Goal: Book appointment/travel/reservation

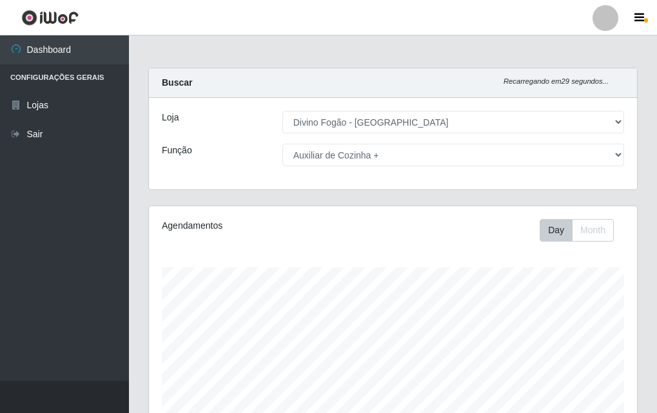
select select "499"
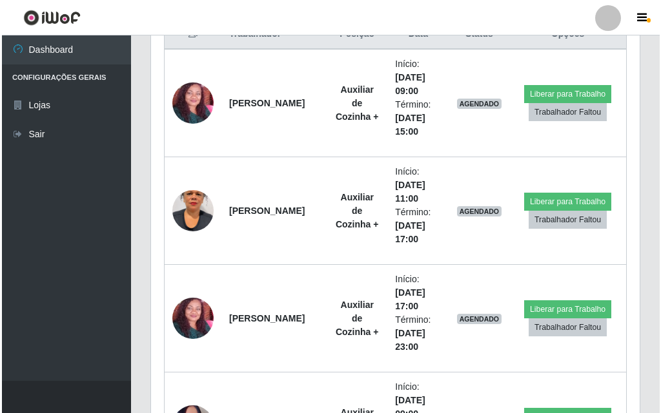
scroll to position [860, 0]
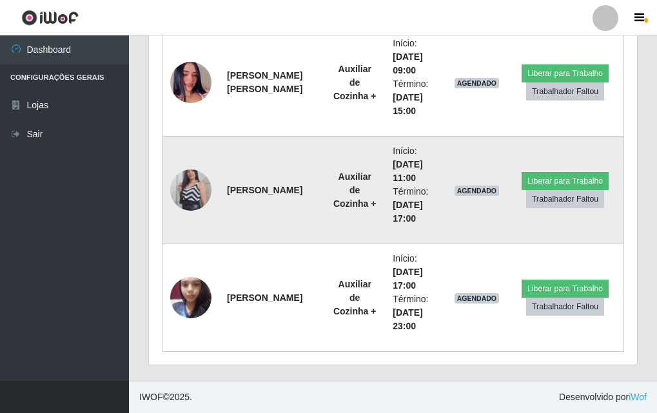
click at [195, 193] on img at bounding box center [190, 191] width 41 height 74
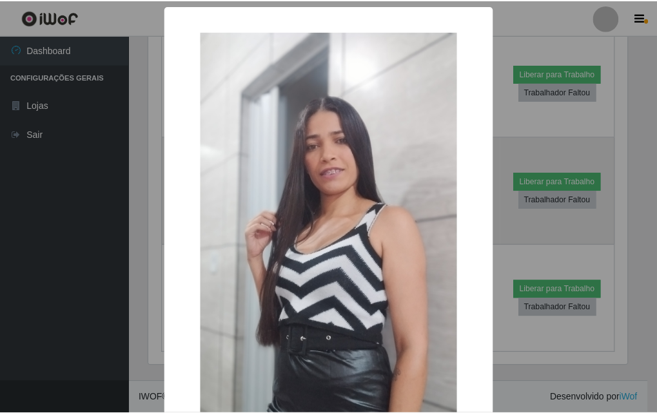
scroll to position [268, 482]
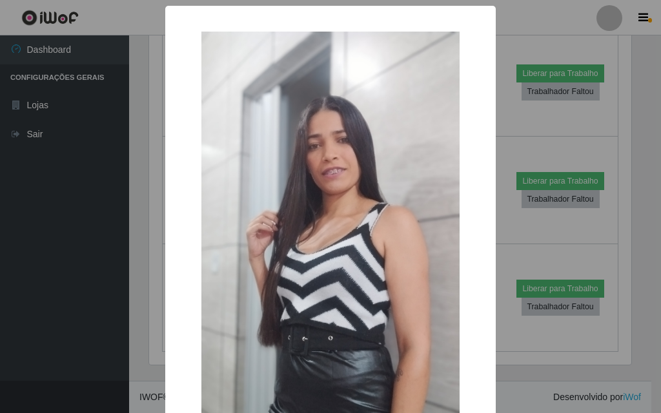
click at [140, 222] on div "× OK Cancel" at bounding box center [330, 206] width 661 height 413
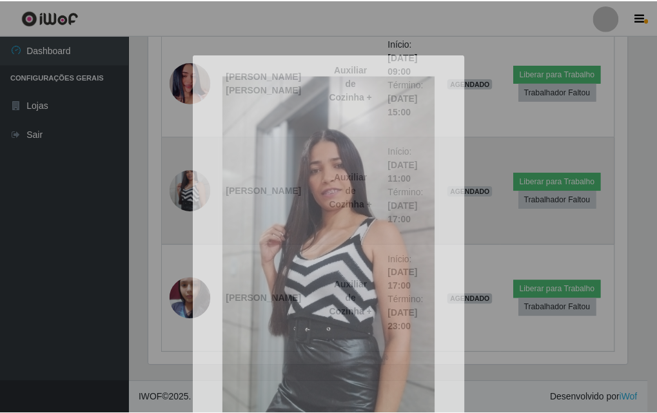
scroll to position [268, 488]
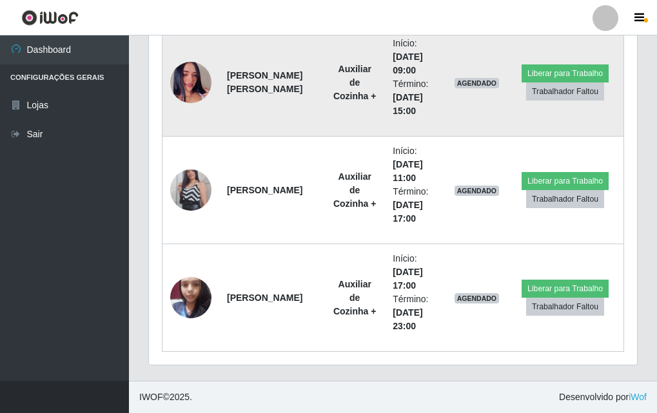
click at [198, 79] on img at bounding box center [190, 83] width 41 height 74
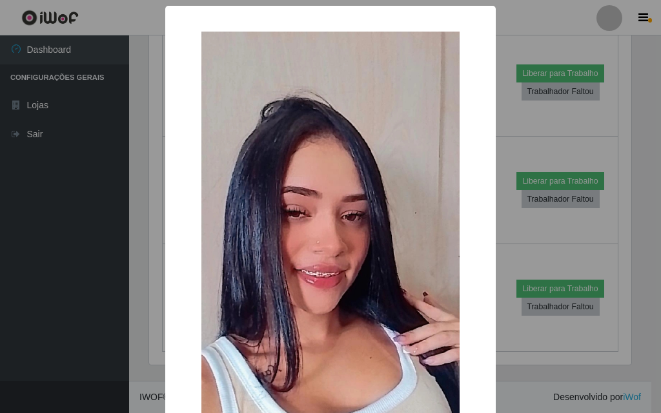
click at [133, 286] on div "× OK Cancel" at bounding box center [330, 206] width 661 height 413
click at [141, 235] on div "× OK Cancel" at bounding box center [330, 206] width 661 height 413
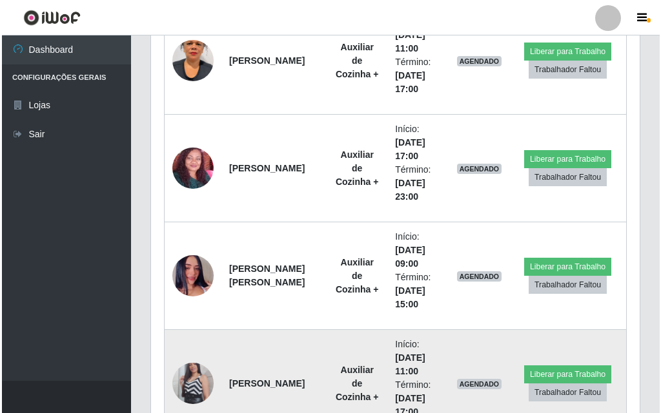
scroll to position [537, 0]
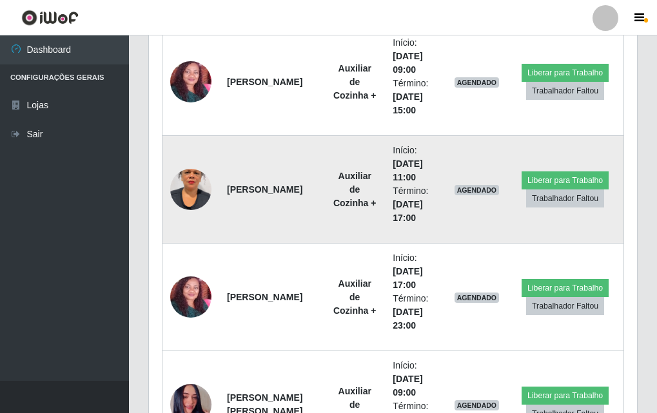
click at [192, 172] on img at bounding box center [190, 190] width 41 height 74
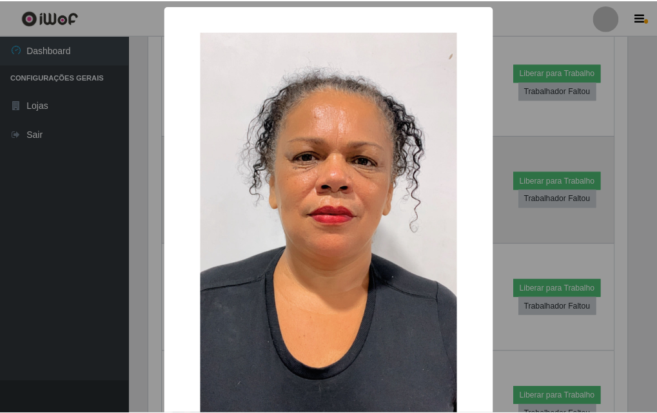
scroll to position [268, 482]
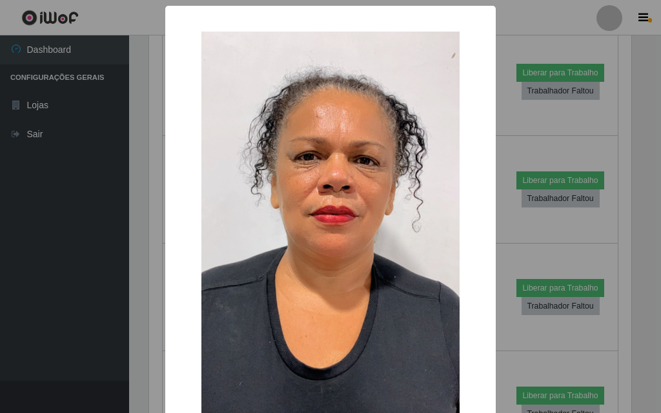
click at [132, 224] on div "× OK Cancel" at bounding box center [330, 206] width 661 height 413
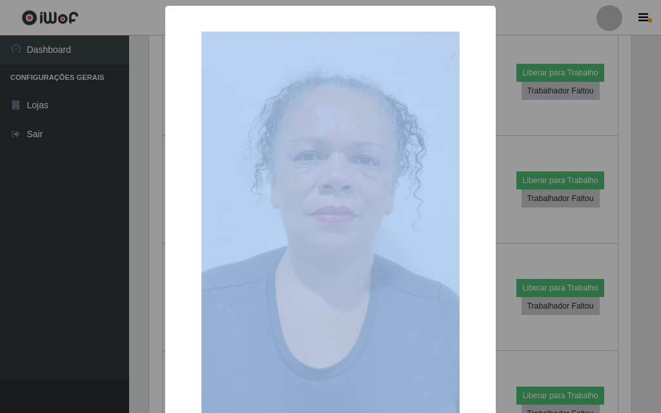
click at [132, 224] on div "× OK Cancel" at bounding box center [330, 206] width 661 height 413
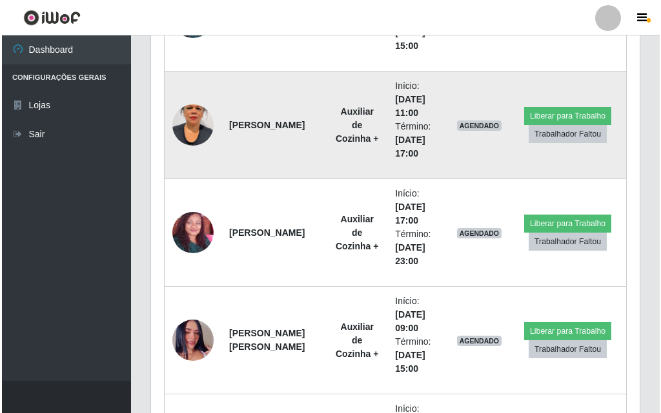
scroll to position [860, 0]
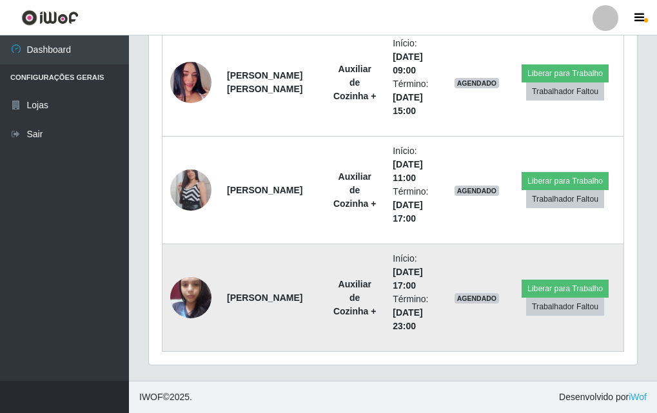
click at [190, 303] on img at bounding box center [190, 297] width 41 height 55
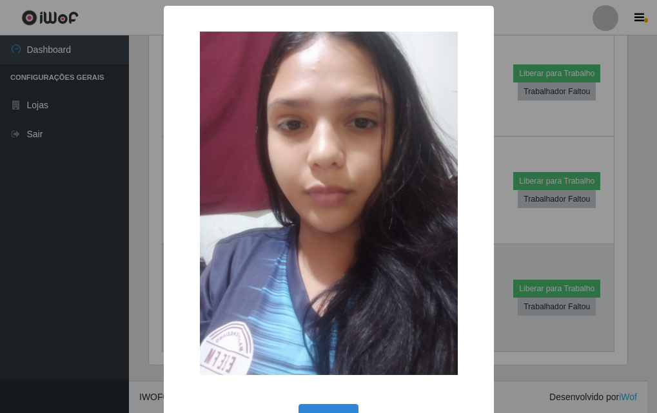
scroll to position [268, 482]
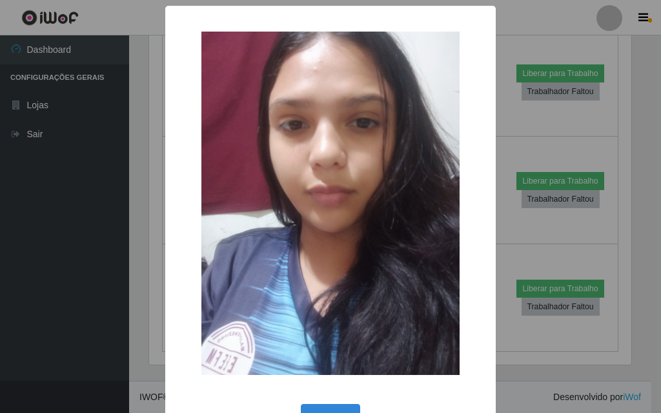
click at [148, 228] on div "× OK Cancel" at bounding box center [330, 206] width 661 height 413
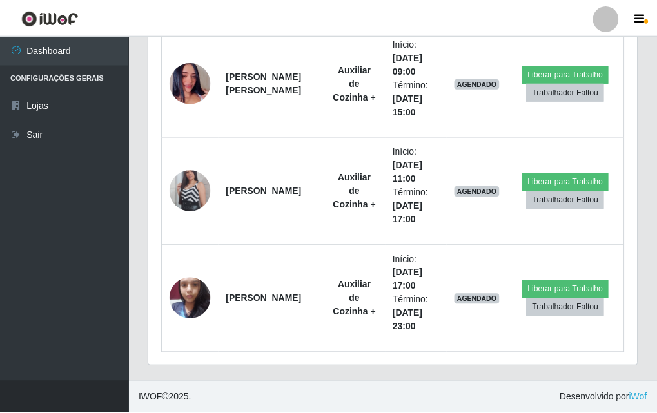
scroll to position [268, 488]
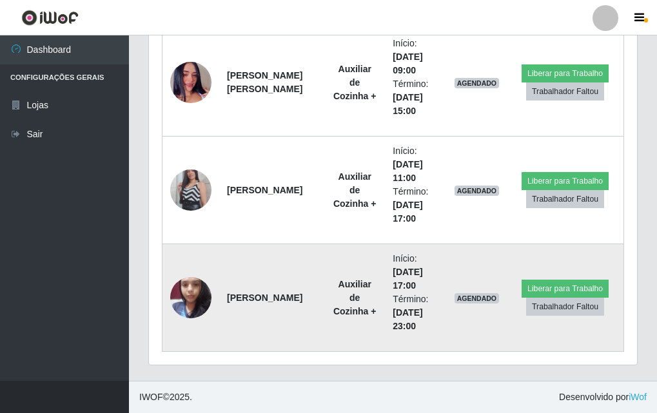
click at [338, 286] on strong "Auxiliar de Cozinha +" at bounding box center [354, 297] width 43 height 37
click at [333, 288] on strong "Auxiliar de Cozinha +" at bounding box center [354, 297] width 43 height 37
click at [333, 292] on strong "Auxiliar de Cozinha +" at bounding box center [354, 297] width 43 height 37
click at [333, 289] on strong "Auxiliar de Cozinha +" at bounding box center [354, 297] width 43 height 37
click at [340, 290] on strong "Auxiliar de Cozinha +" at bounding box center [354, 297] width 43 height 37
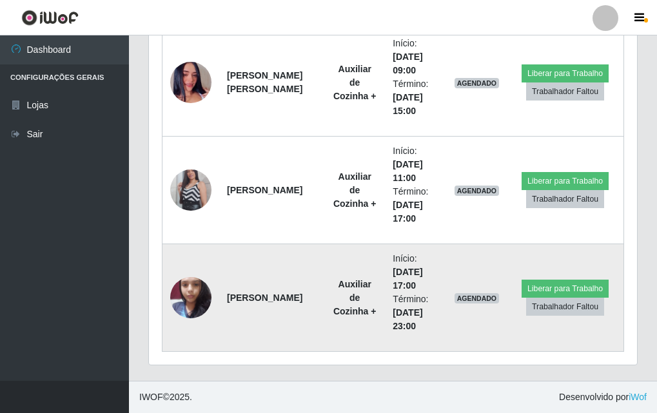
click at [337, 292] on strong "Auxiliar de Cozinha +" at bounding box center [354, 297] width 43 height 37
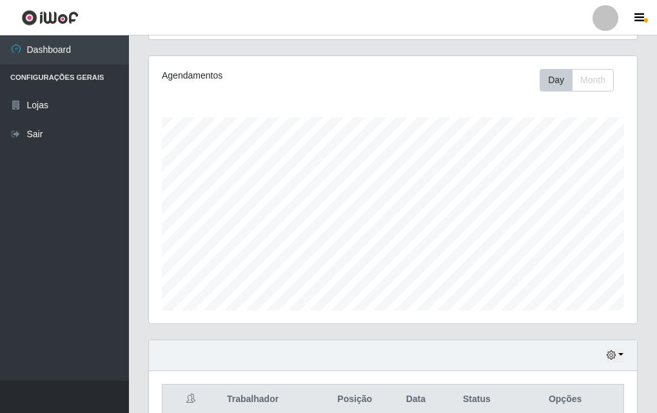
scroll to position [0, 0]
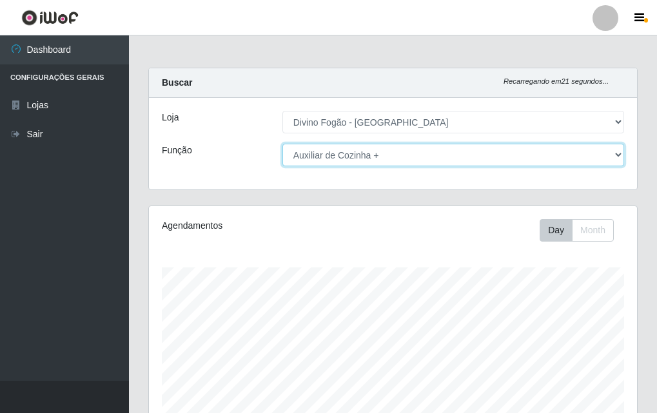
drag, startPoint x: 390, startPoint y: 144, endPoint x: 391, endPoint y: 151, distance: 6.5
click at [391, 147] on select "[Selecione...] ASG ASG + ASG ++ Auxiliar de Cozinha Auxiliar de Cozinha + Auxil…" at bounding box center [454, 155] width 342 height 23
click at [283, 144] on select "[Selecione...] ASG ASG + ASG ++ Auxiliar de Cozinha Auxiliar de Cozinha + Auxil…" at bounding box center [454, 155] width 342 height 23
click at [332, 161] on select "[Selecione...] ASG ASG + ASG ++ Auxiliar de Cozinha Auxiliar de Cozinha + Auxil…" at bounding box center [454, 155] width 342 height 23
click at [283, 144] on select "[Selecione...] ASG ASG + ASG ++ Auxiliar de Cozinha Auxiliar de Cozinha + Auxil…" at bounding box center [454, 155] width 342 height 23
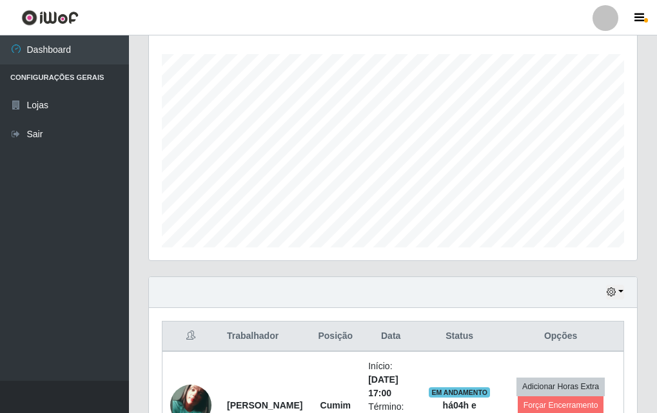
scroll to position [407, 0]
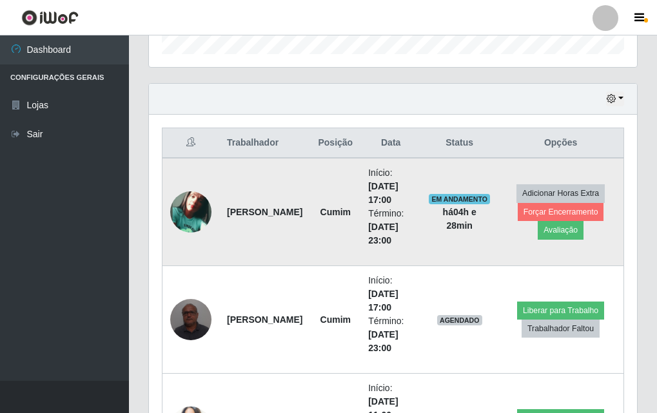
click at [163, 197] on td at bounding box center [191, 212] width 57 height 108
click at [187, 233] on td at bounding box center [191, 212] width 57 height 108
click at [187, 216] on img at bounding box center [190, 212] width 41 height 41
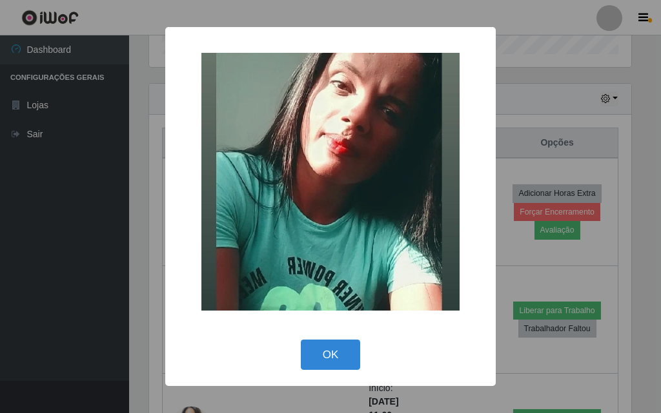
click at [336, 153] on img at bounding box center [330, 182] width 258 height 258
click at [346, 169] on img at bounding box center [330, 182] width 258 height 258
click at [135, 255] on div "× OK Cancel" at bounding box center [330, 206] width 661 height 413
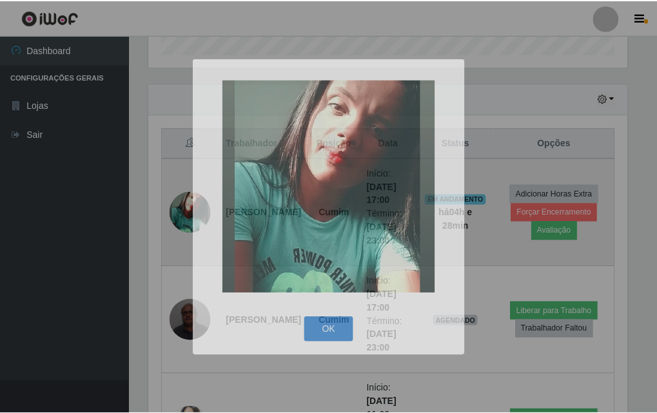
scroll to position [268, 488]
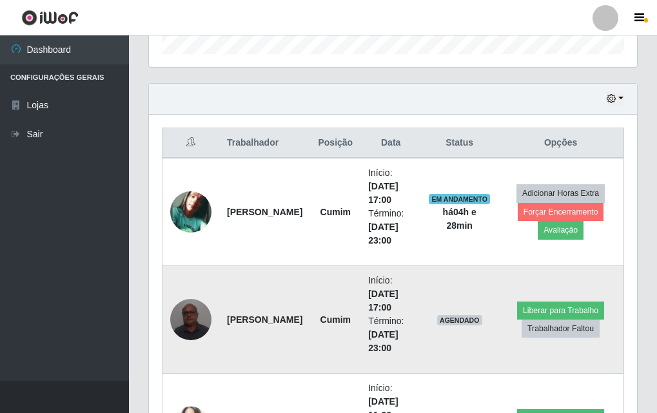
click at [419, 269] on td "Início: [DATE] 17:00 Término: [DATE] 23:00" at bounding box center [391, 320] width 61 height 108
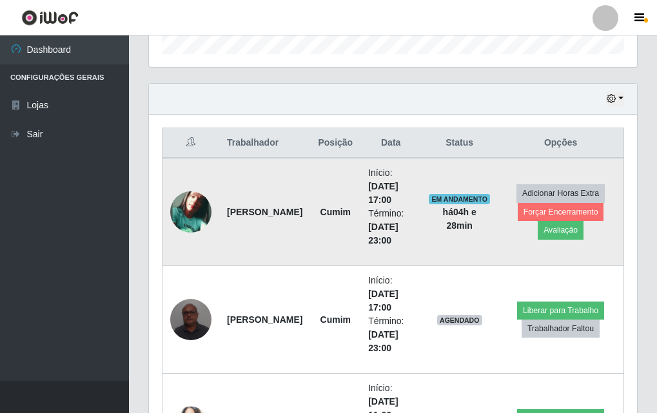
click at [401, 257] on td "Início: [DATE] 17:00 Término: [DATE] 23:00" at bounding box center [391, 212] width 61 height 108
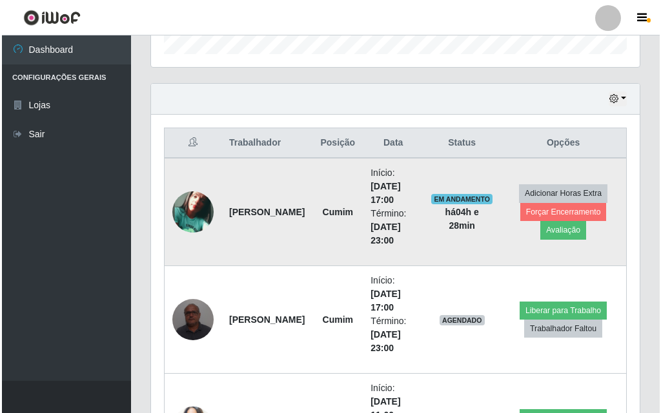
scroll to position [536, 0]
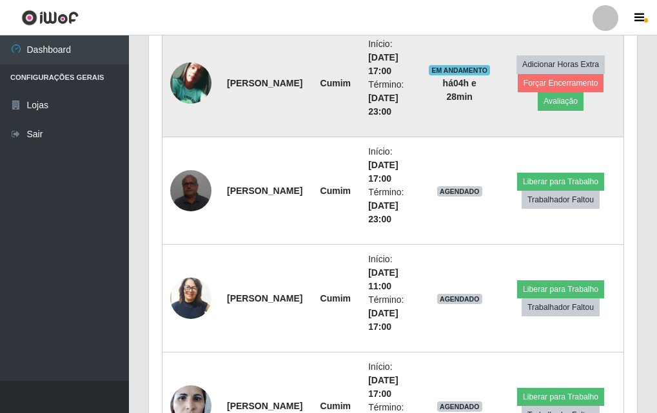
click at [197, 219] on td at bounding box center [191, 191] width 57 height 108
click at [204, 82] on img at bounding box center [190, 83] width 41 height 41
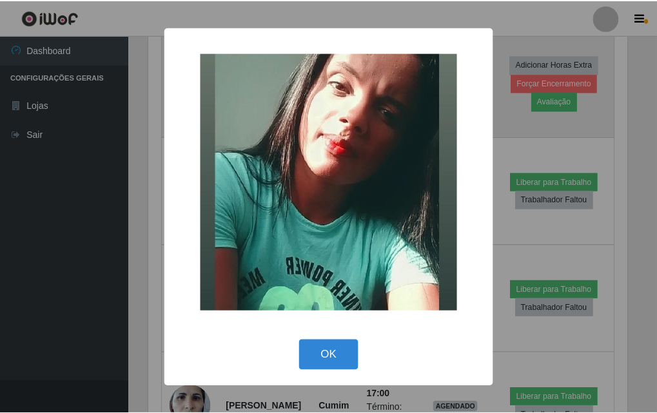
scroll to position [268, 482]
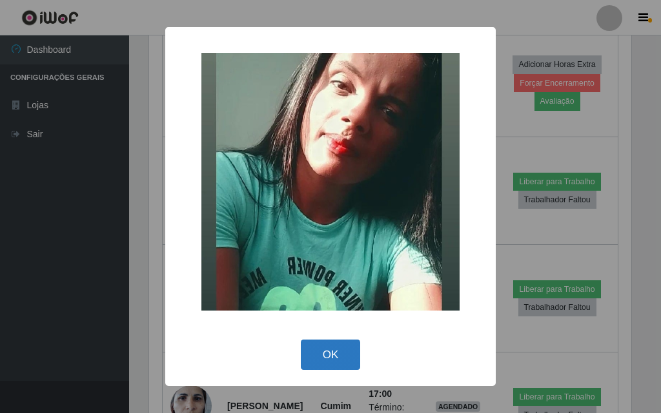
click at [332, 354] on button "OK" at bounding box center [331, 355] width 60 height 30
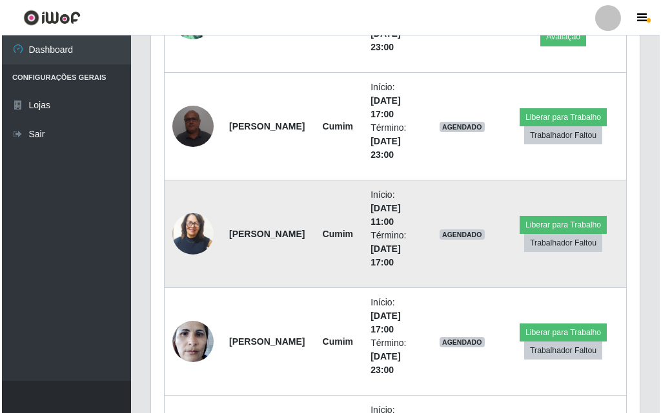
scroll to position [730, 0]
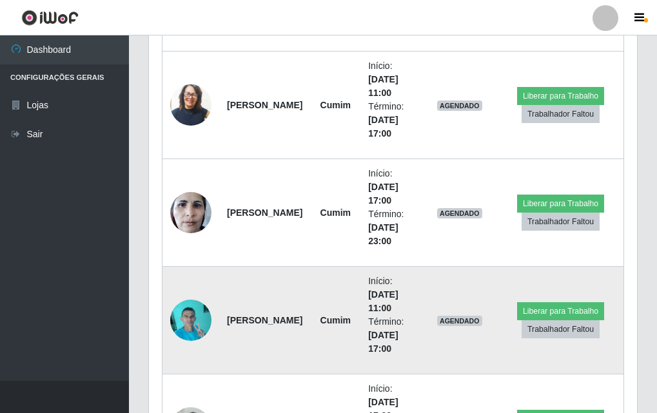
click at [194, 325] on img at bounding box center [190, 320] width 41 height 55
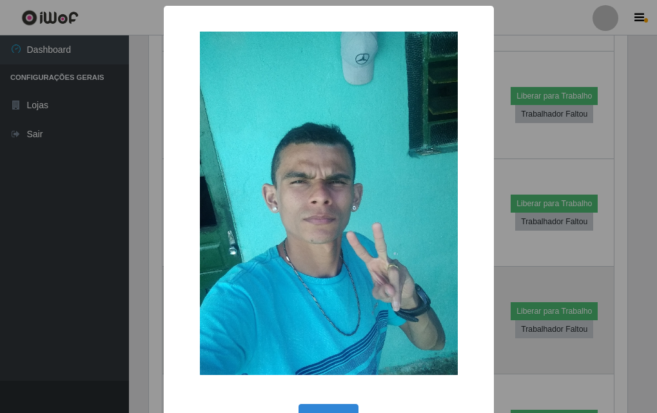
scroll to position [268, 482]
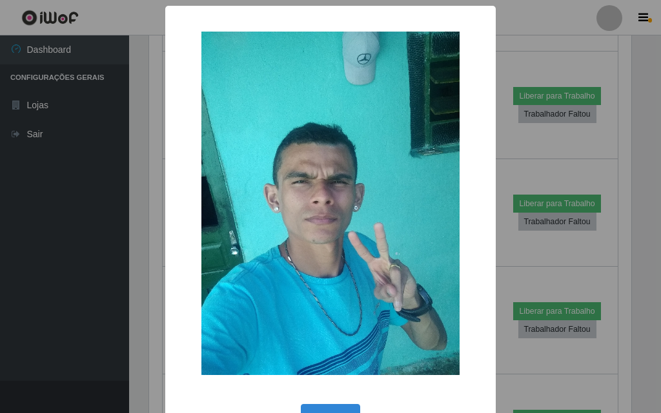
click at [312, 403] on div "OK Cancel" at bounding box center [330, 419] width 304 height 37
click at [306, 406] on button "OK" at bounding box center [331, 419] width 60 height 30
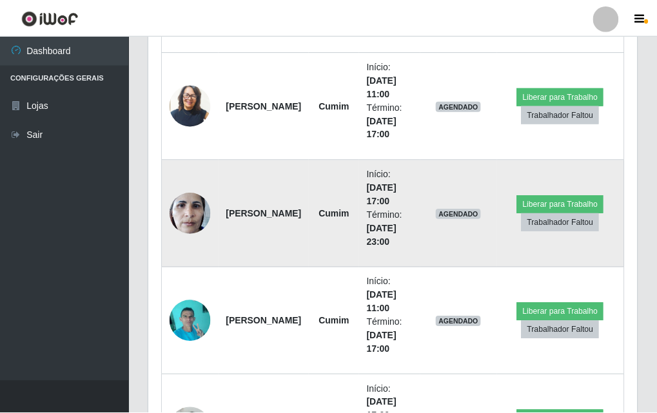
scroll to position [268, 488]
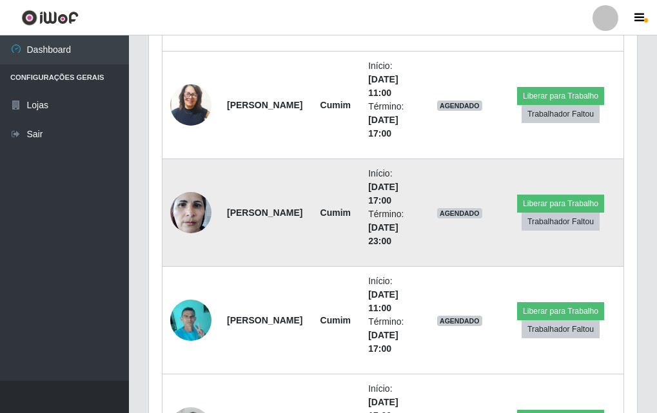
click at [201, 219] on img at bounding box center [190, 212] width 41 height 55
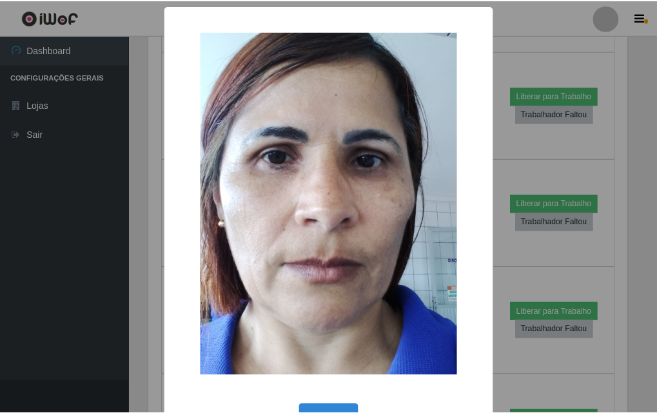
scroll to position [43, 0]
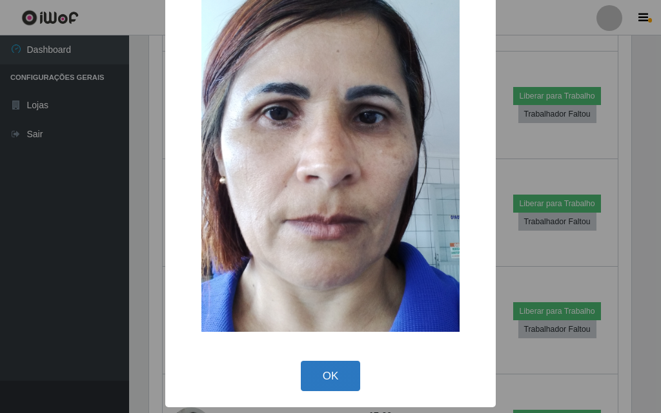
click at [319, 380] on button "OK" at bounding box center [331, 376] width 60 height 30
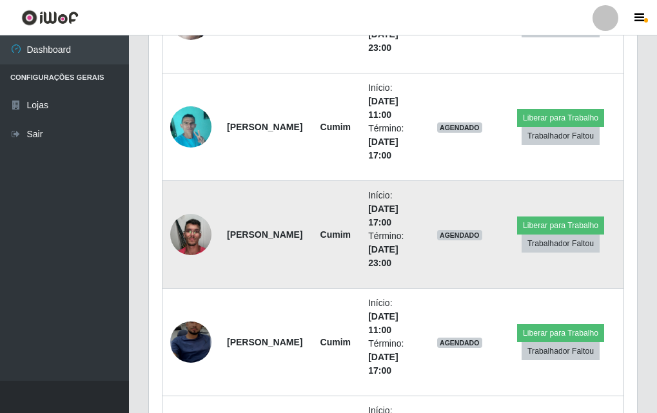
scroll to position [859, 0]
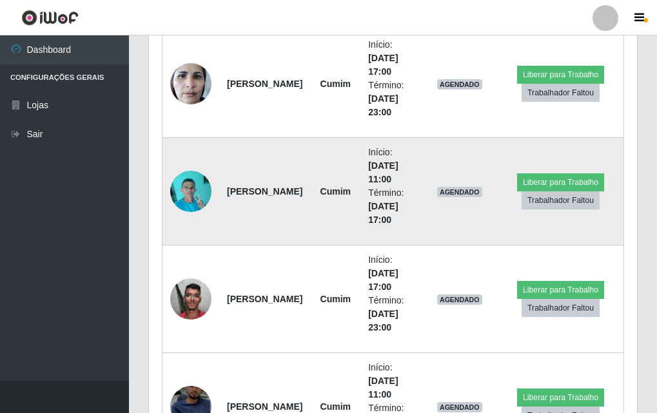
click at [181, 192] on img at bounding box center [190, 191] width 41 height 55
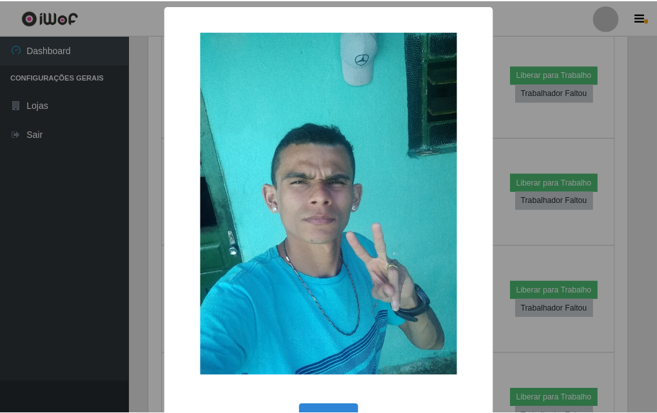
scroll to position [43, 0]
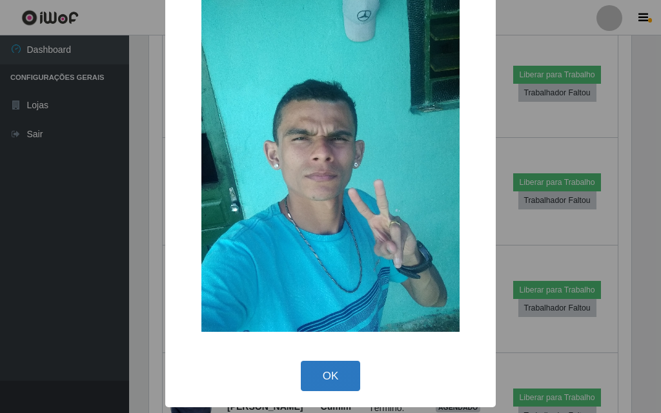
click at [315, 373] on button "OK" at bounding box center [331, 376] width 60 height 30
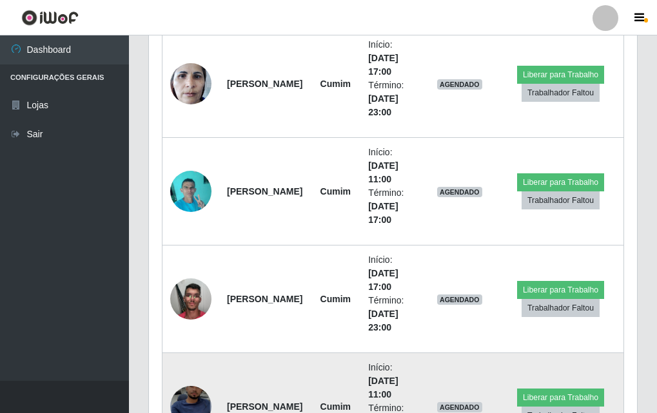
scroll to position [0, 0]
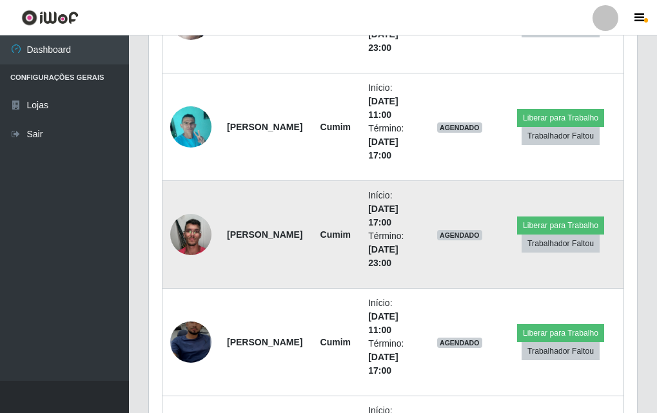
click at [194, 241] on img at bounding box center [190, 234] width 41 height 55
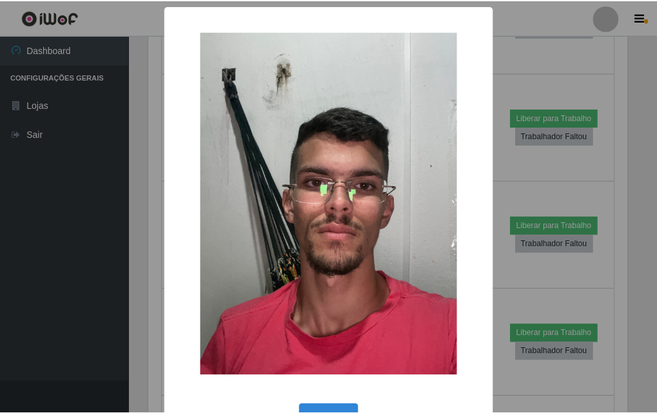
scroll to position [43, 0]
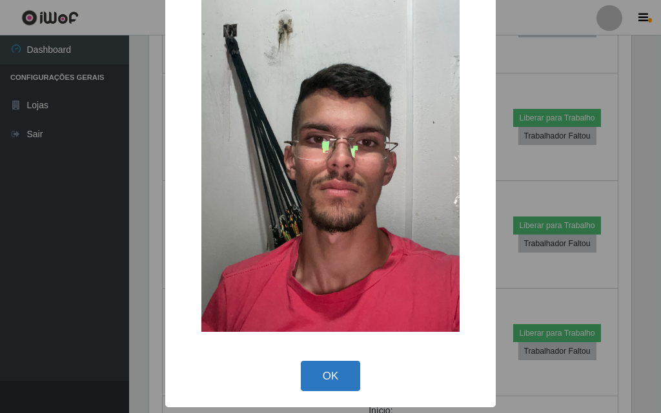
click at [315, 386] on button "OK" at bounding box center [331, 376] width 60 height 30
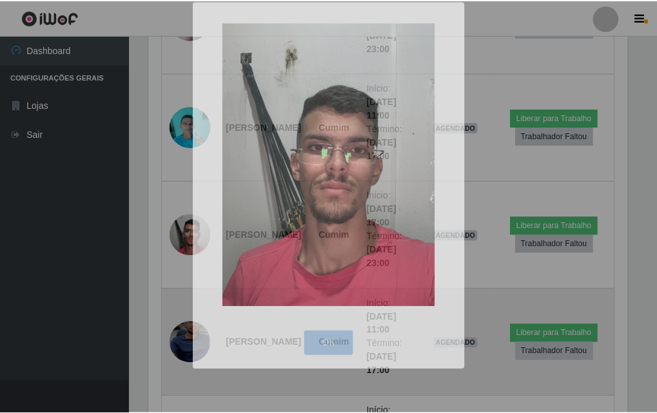
scroll to position [644783, 644562]
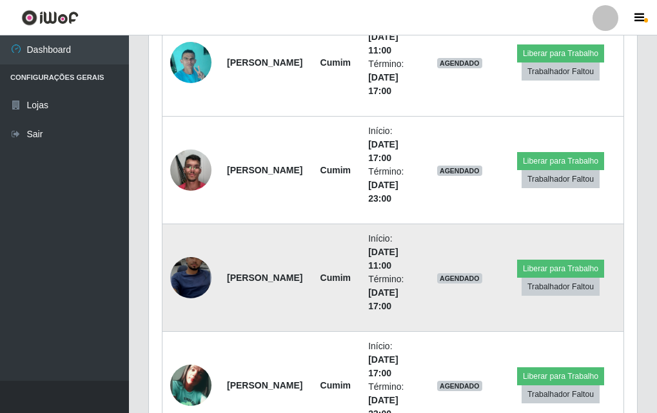
click at [195, 278] on img at bounding box center [190, 279] width 41 height 90
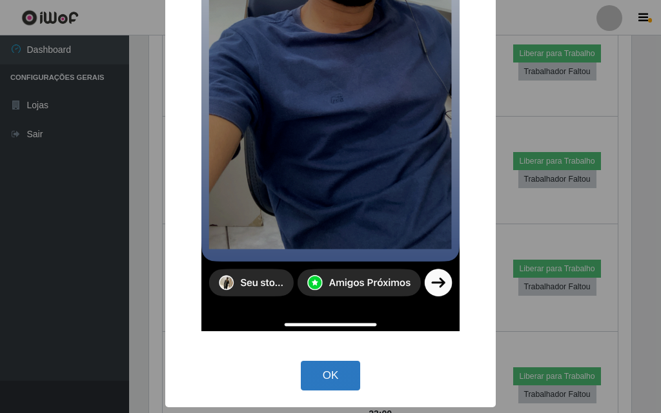
click at [335, 389] on button "OK" at bounding box center [331, 376] width 60 height 30
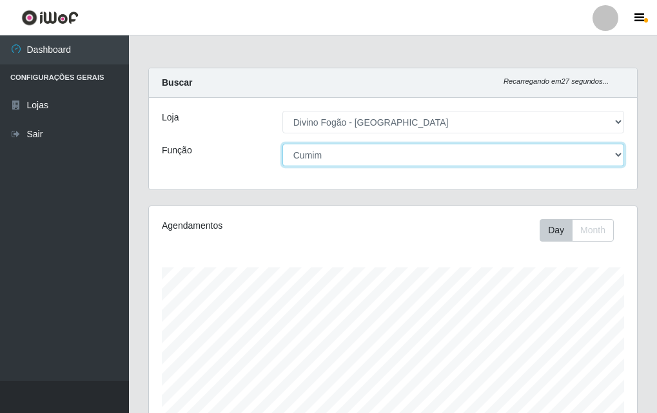
click at [478, 146] on select "[Selecione...] ASG ASG + ASG ++ Auxiliar de Cozinha Auxiliar de Cozinha + Auxil…" at bounding box center [454, 155] width 342 height 23
select select "[Selecione...]"
click at [283, 144] on select "[Selecione...] ASG ASG + ASG ++ Auxiliar de Cozinha Auxiliar de Cozinha + Auxil…" at bounding box center [454, 155] width 342 height 23
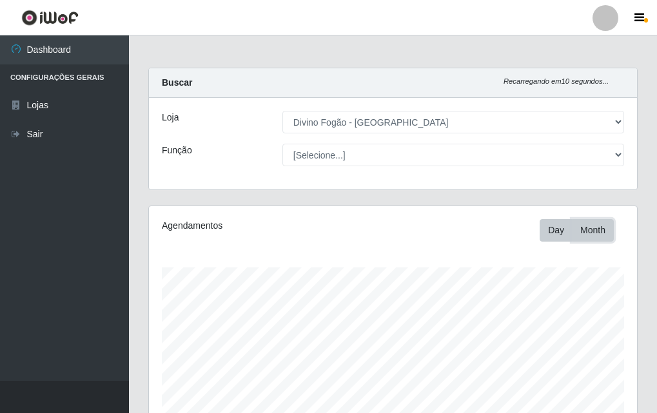
click at [606, 229] on button "Month" at bounding box center [593, 230] width 42 height 23
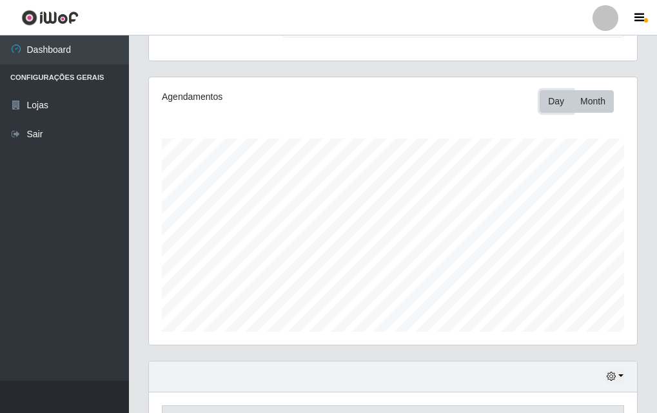
click at [568, 110] on button "Day" at bounding box center [556, 101] width 33 height 23
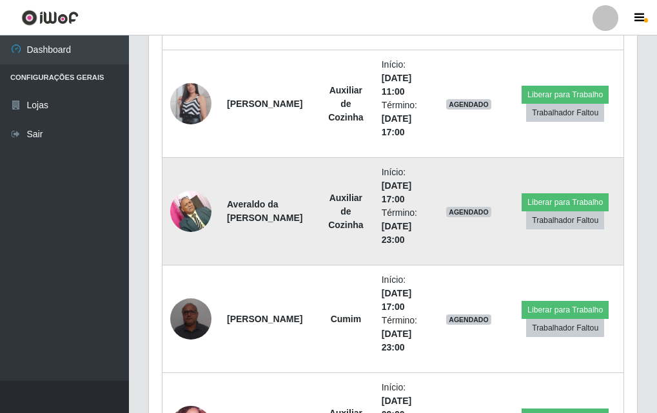
click at [203, 181] on td at bounding box center [191, 212] width 57 height 108
click at [183, 208] on img at bounding box center [190, 211] width 41 height 55
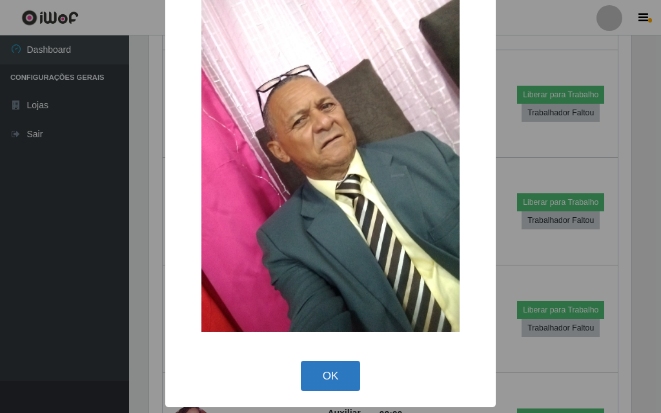
click at [324, 381] on button "OK" at bounding box center [331, 376] width 60 height 30
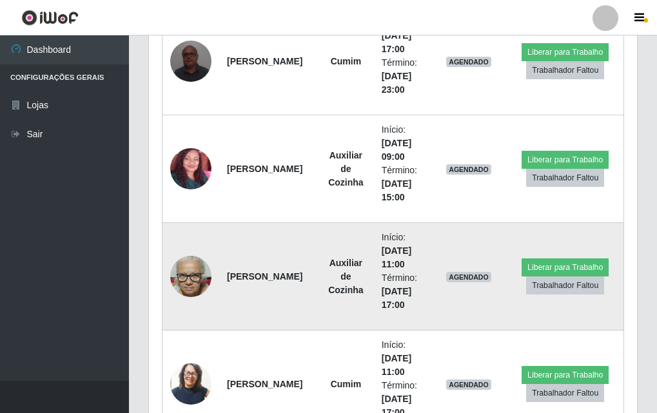
click at [174, 264] on img at bounding box center [190, 277] width 41 height 55
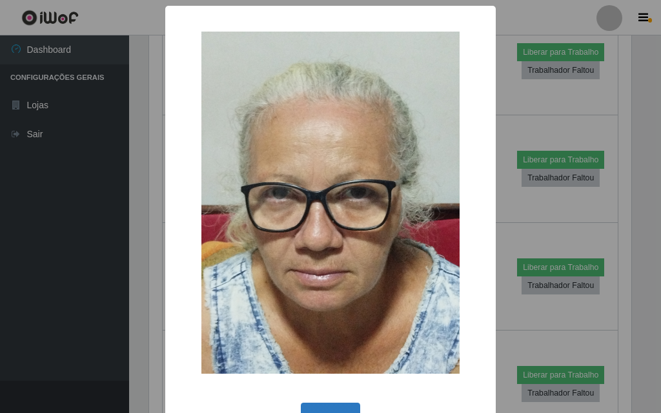
click at [328, 409] on button "OK" at bounding box center [331, 418] width 60 height 30
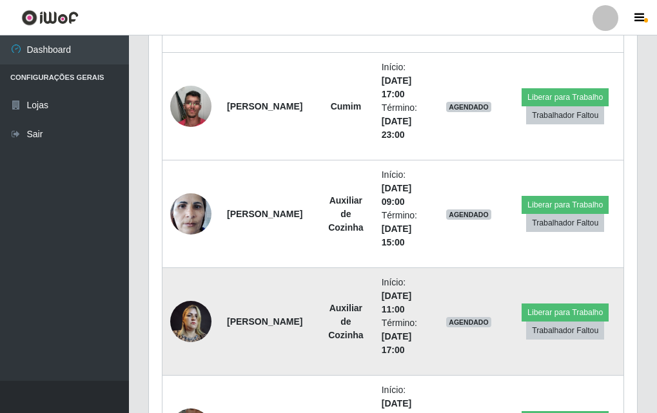
click at [179, 343] on td at bounding box center [191, 322] width 57 height 108
click at [202, 327] on img at bounding box center [190, 321] width 41 height 55
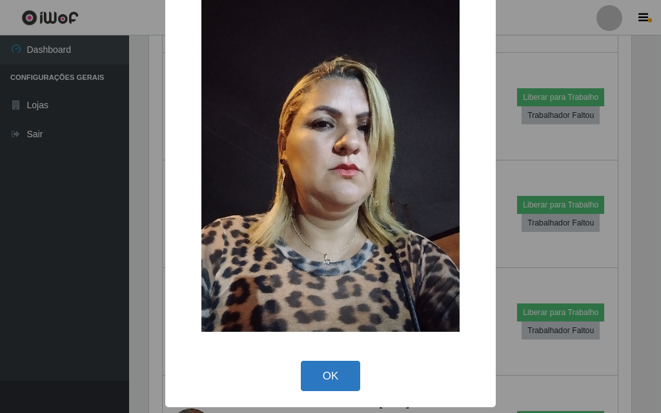
click at [329, 377] on button "OK" at bounding box center [331, 376] width 60 height 30
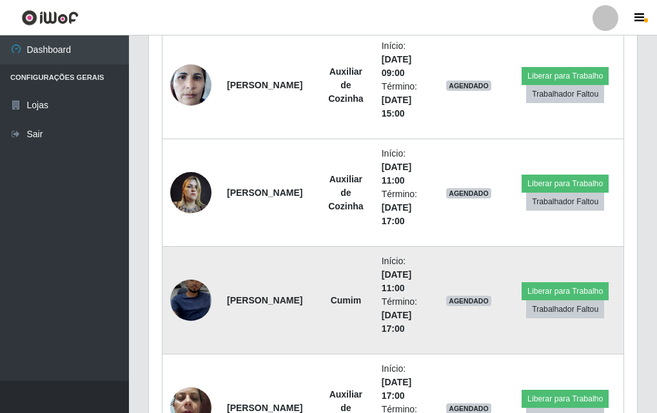
click at [193, 297] on img at bounding box center [190, 301] width 41 height 90
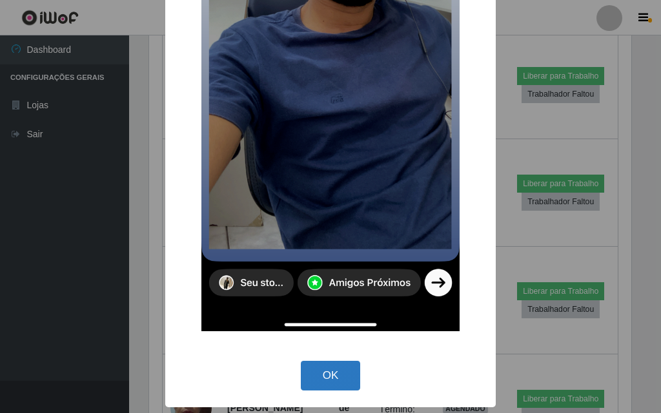
click at [326, 364] on button "OK" at bounding box center [331, 376] width 60 height 30
